Goal: Task Accomplishment & Management: Use online tool/utility

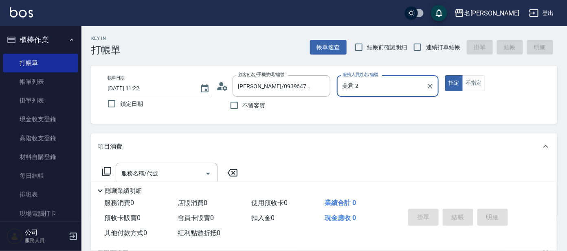
click at [152, 176] on div "服務名稱/代號 服務名稱/代號" at bounding box center [167, 174] width 102 height 22
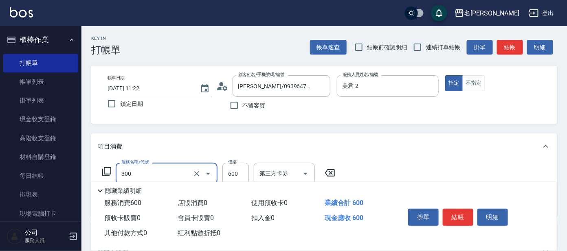
click at [162, 178] on input "300" at bounding box center [155, 174] width 72 height 14
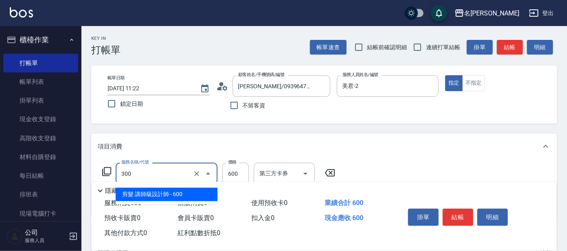
click at [165, 194] on span "剪髮 講師級設計師 - 600" at bounding box center [167, 194] width 102 height 13
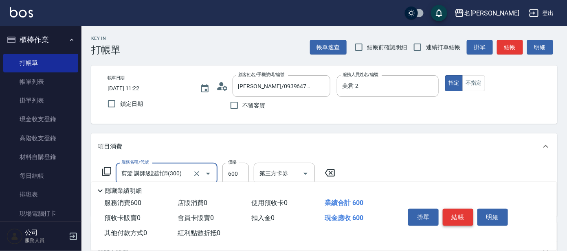
type input "剪髮 講師級設計師(300)"
click at [459, 216] on button "結帳" at bounding box center [458, 217] width 31 height 17
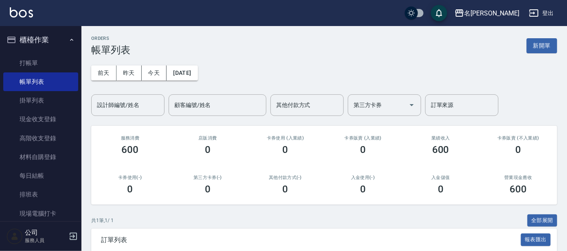
click at [177, 213] on div "ORDERS 帳單列表 新開單 [DATE] [DATE] [DATE] [DATE] 設計師編號/姓名 設計師編號/姓名 顧客編號/姓名 顧客編號/姓名 其…" at bounding box center [323, 174] width 485 height 296
click at [55, 61] on link "打帳單" at bounding box center [40, 63] width 75 height 19
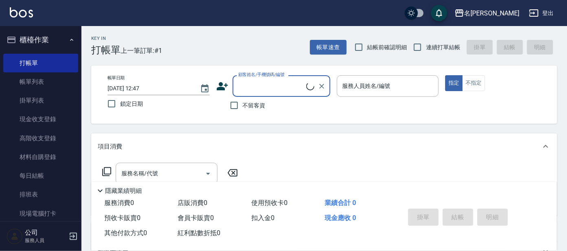
click at [266, 86] on input "顧客姓名/手機號碼/編號" at bounding box center [271, 86] width 70 height 14
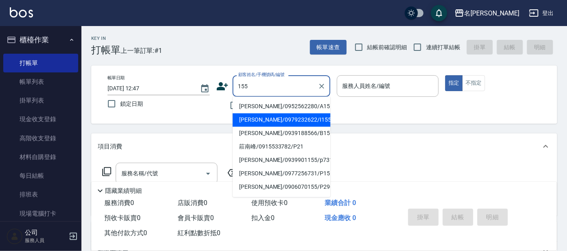
click at [244, 121] on li "[PERSON_NAME]/0979232622/I155" at bounding box center [282, 120] width 98 height 13
type input "[PERSON_NAME]/0979232622/I155"
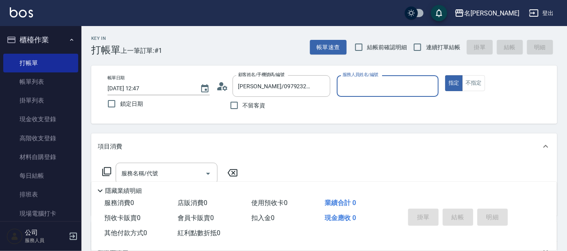
type input "Ada-9"
click at [110, 170] on icon at bounding box center [107, 172] width 10 height 10
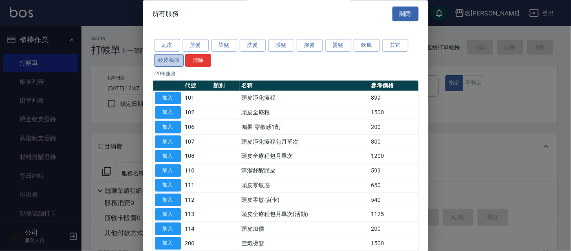
click at [181, 64] on button "頭皮養護" at bounding box center [169, 60] width 30 height 13
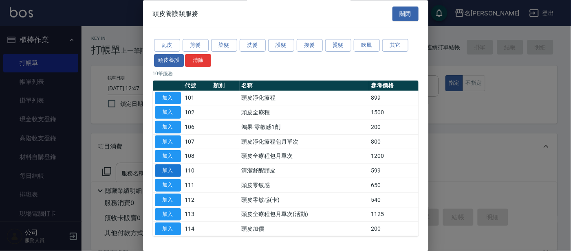
click at [174, 173] on button "加入" at bounding box center [168, 171] width 26 height 13
type input "清潔舒醒頭皮(110)"
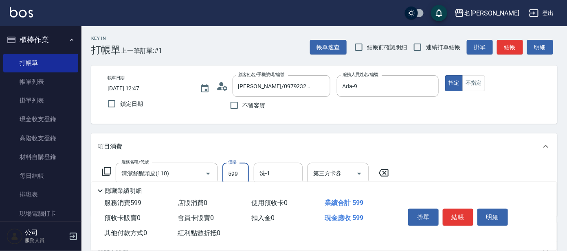
click at [244, 171] on input "599" at bounding box center [235, 174] width 26 height 22
type input "600"
click at [270, 172] on input "洗-1" at bounding box center [278, 174] width 42 height 14
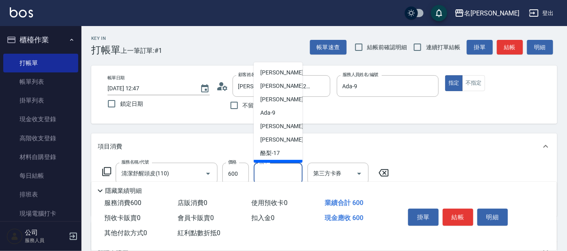
scroll to position [40, 0]
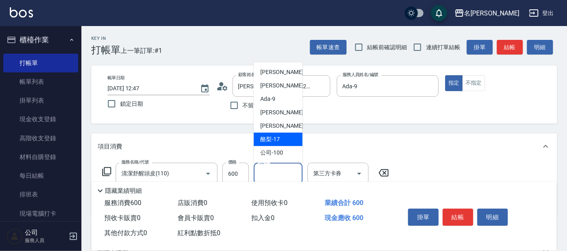
click at [272, 138] on span "酪梨 -17" at bounding box center [270, 139] width 20 height 9
type input "酪梨-17"
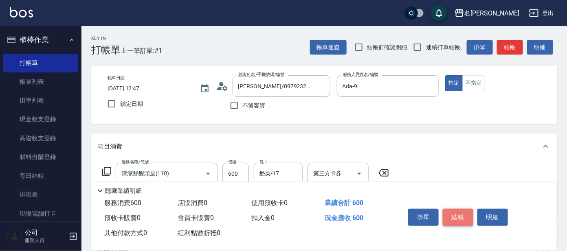
click at [452, 215] on button "結帳" at bounding box center [458, 217] width 31 height 17
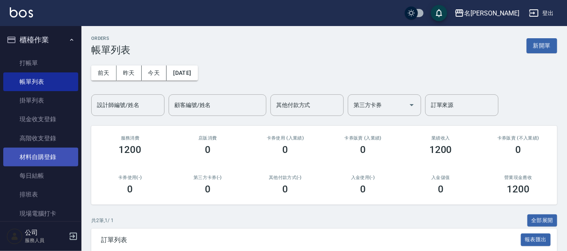
scroll to position [98, 0]
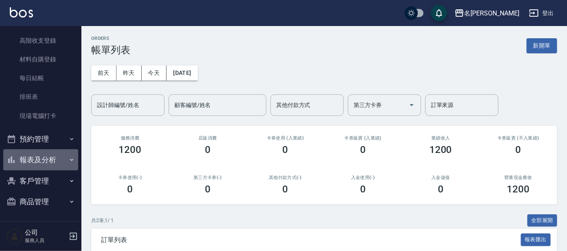
click at [45, 165] on button "報表及分析" at bounding box center [40, 159] width 75 height 21
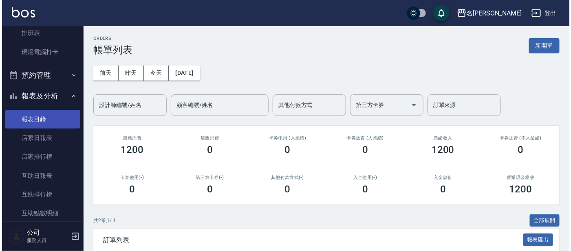
scroll to position [301, 0]
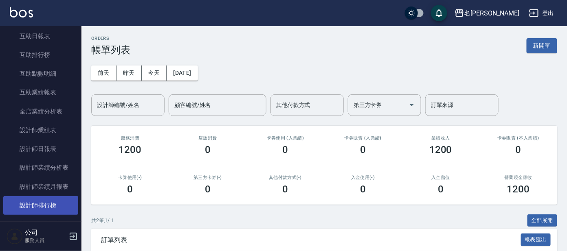
click at [42, 205] on link "設計師排行榜" at bounding box center [40, 205] width 75 height 19
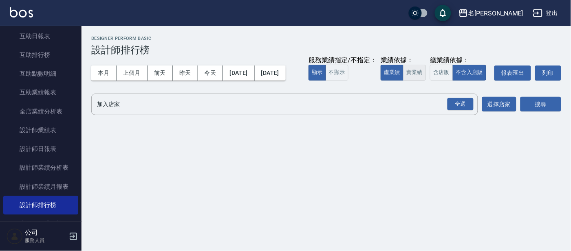
click at [403, 81] on button "實業績" at bounding box center [414, 73] width 23 height 16
click at [459, 111] on div "全選" at bounding box center [460, 104] width 26 height 13
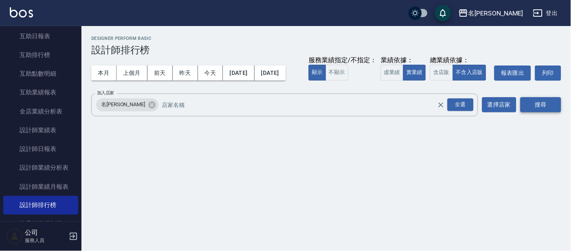
click at [547, 112] on button "搜尋" at bounding box center [540, 104] width 41 height 15
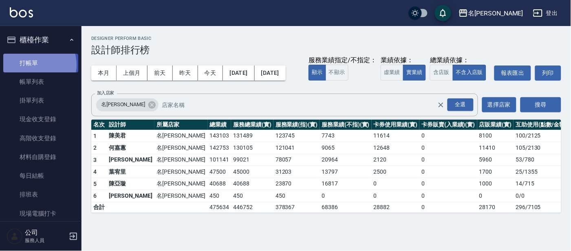
click at [32, 65] on link "打帳單" at bounding box center [40, 63] width 75 height 19
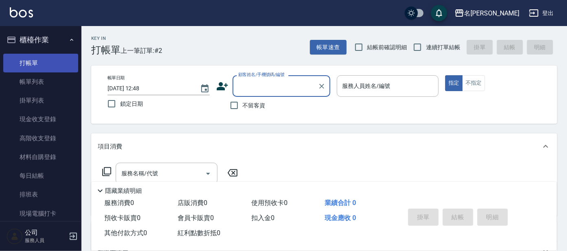
click at [35, 63] on link "打帳單" at bounding box center [40, 63] width 75 height 19
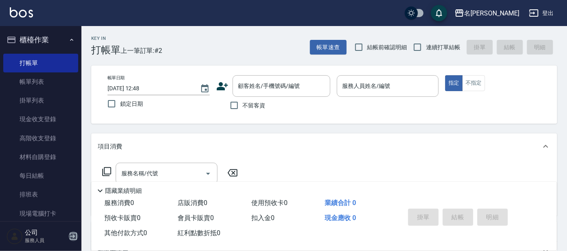
click at [73, 236] on icon "button" at bounding box center [73, 236] width 7 height 7
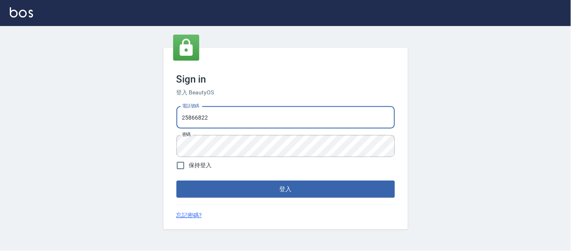
drag, startPoint x: 217, startPoint y: 115, endPoint x: 222, endPoint y: 114, distance: 4.6
click at [217, 115] on input "25866822" at bounding box center [285, 118] width 218 height 22
type input "2"
type input "0920488162"
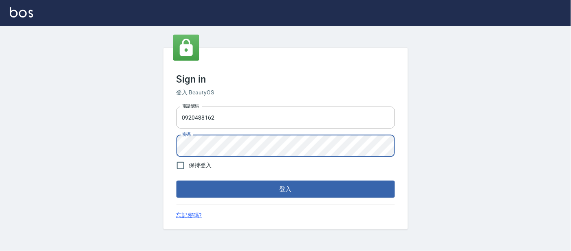
click at [176, 181] on button "登入" at bounding box center [285, 189] width 218 height 17
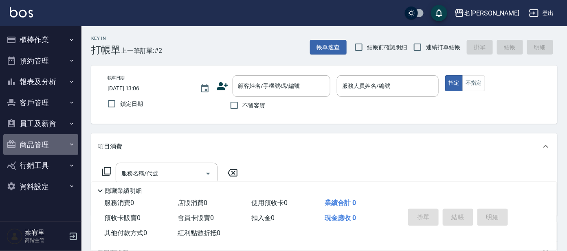
click at [41, 142] on button "商品管理" at bounding box center [40, 144] width 75 height 21
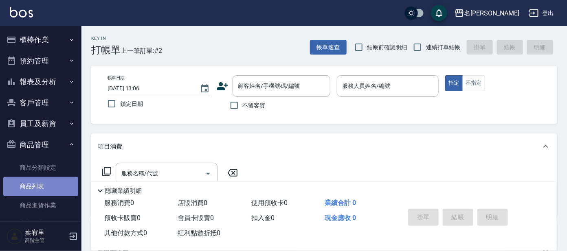
click at [41, 185] on link "商品列表" at bounding box center [40, 186] width 75 height 19
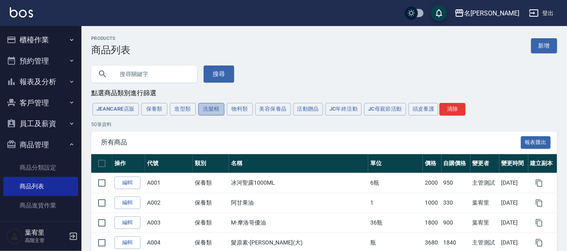
click at [210, 111] on button "洗髮精" at bounding box center [211, 109] width 26 height 13
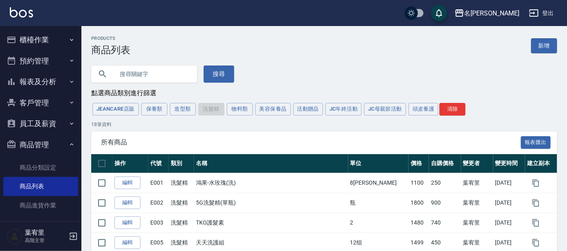
click at [28, 40] on button "櫃檯作業" at bounding box center [40, 39] width 75 height 21
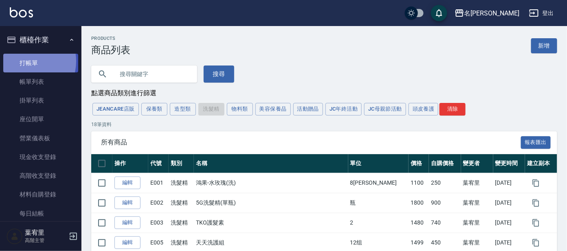
click at [25, 61] on link "打帳單" at bounding box center [40, 63] width 75 height 19
